Goal: Go to known website: Access a specific website the user already knows

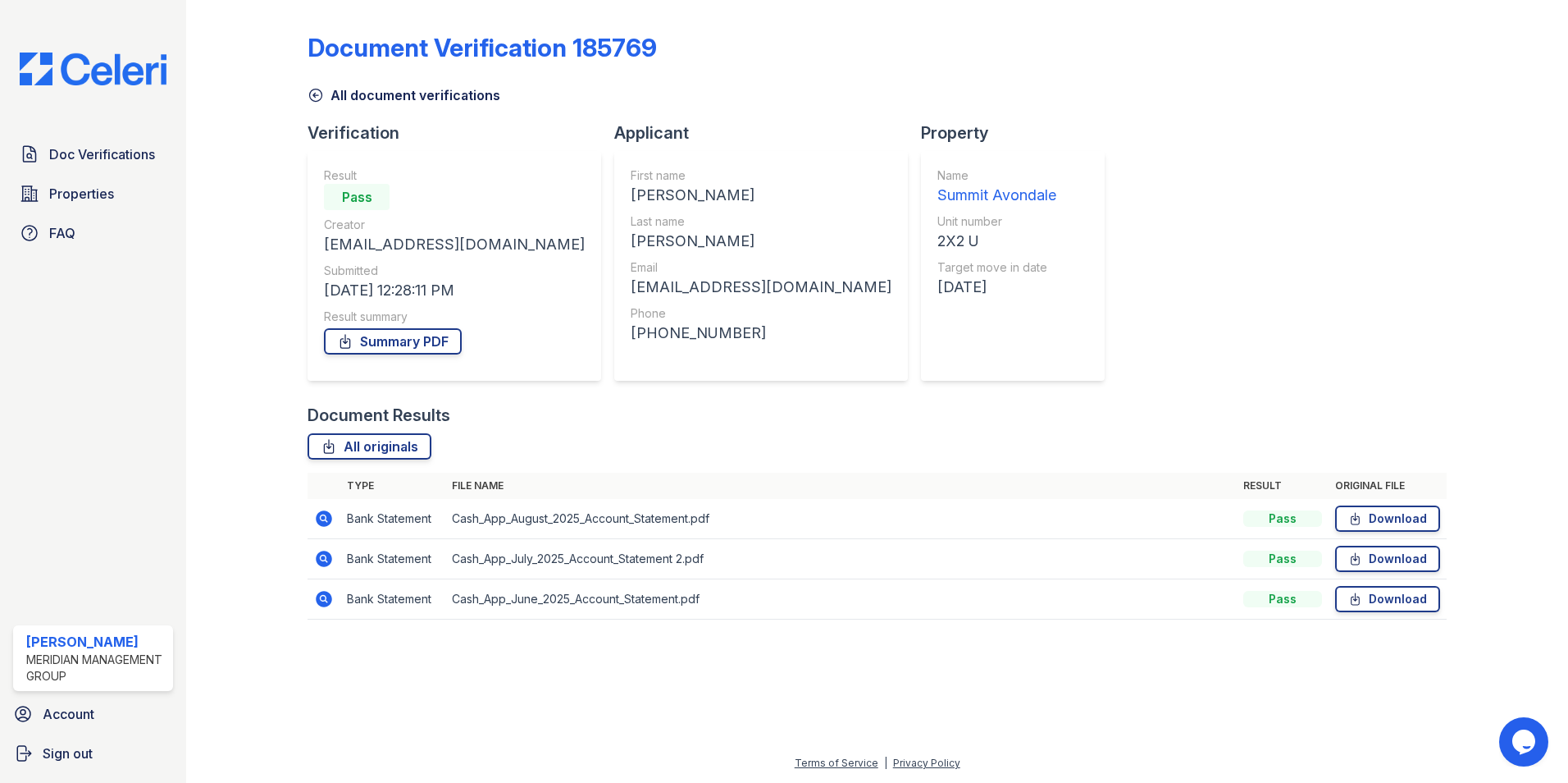
drag, startPoint x: 92, startPoint y: 164, endPoint x: 120, endPoint y: 128, distance: 45.6
click at [92, 164] on span "Doc Verifications" at bounding box center [102, 154] width 106 height 20
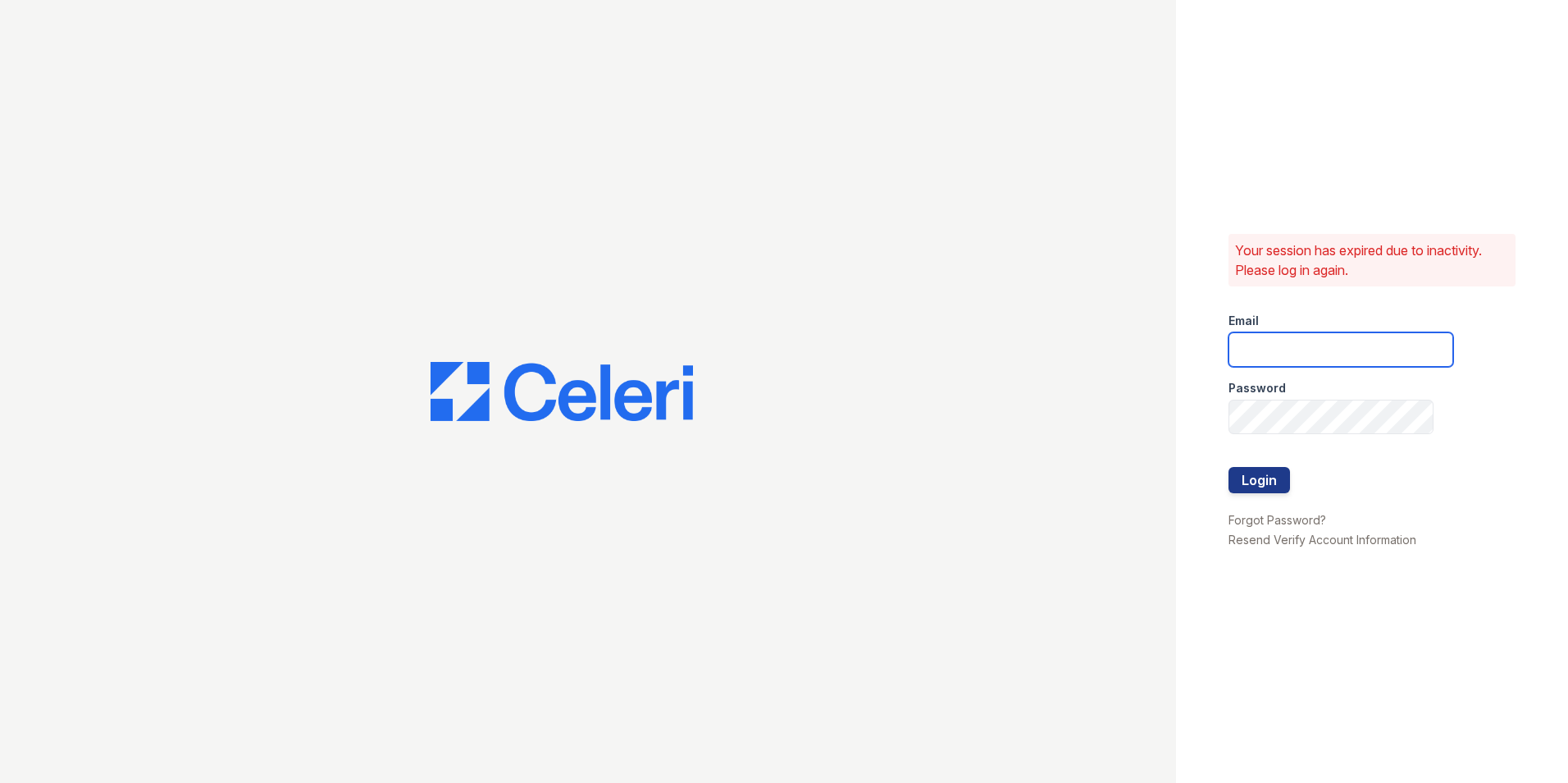
type input "btolliver@mmgmgt.com"
click at [1274, 486] on button "Login" at bounding box center [1259, 480] width 62 height 26
